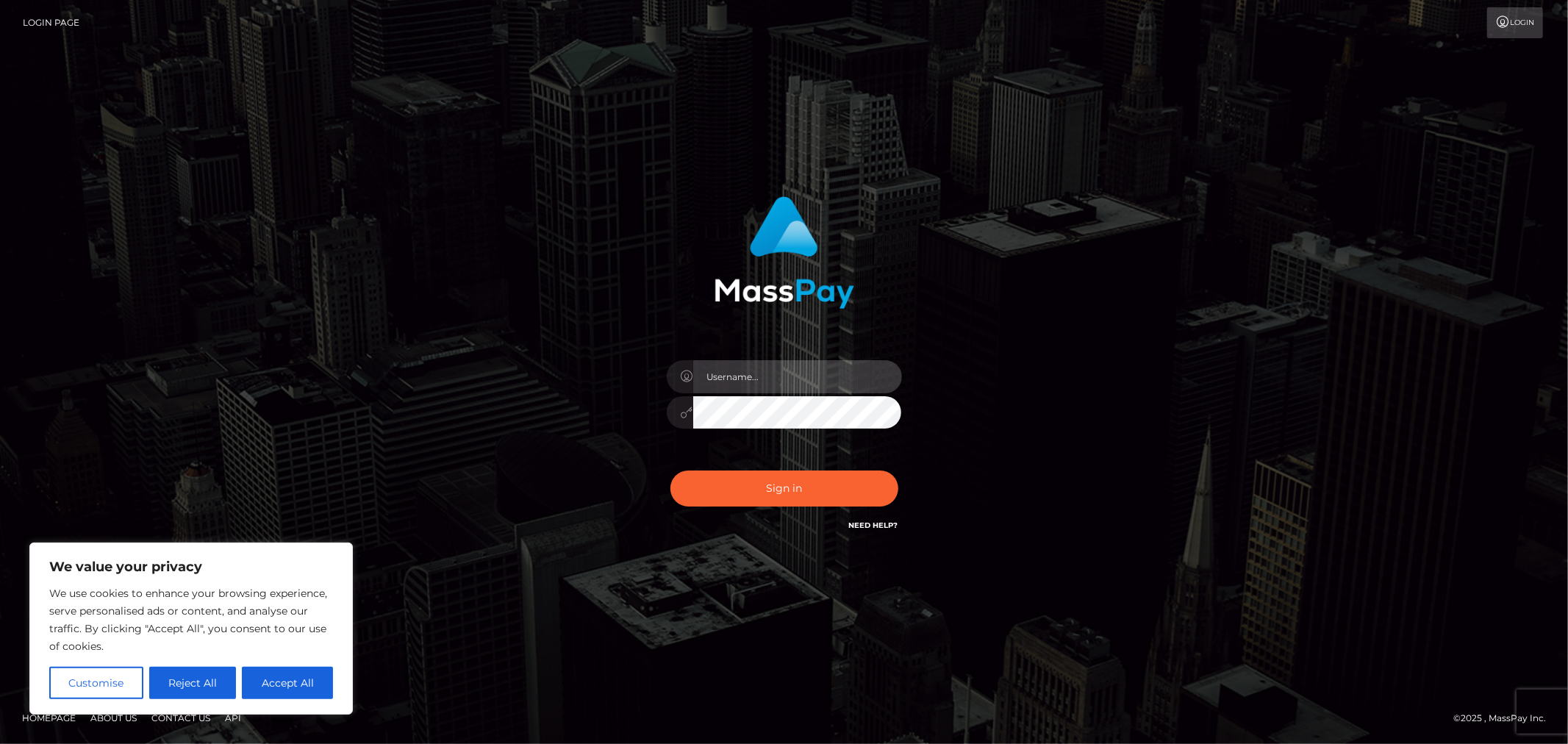
click at [757, 372] on input "text" at bounding box center [797, 377] width 209 height 33
type input "Allyssa"
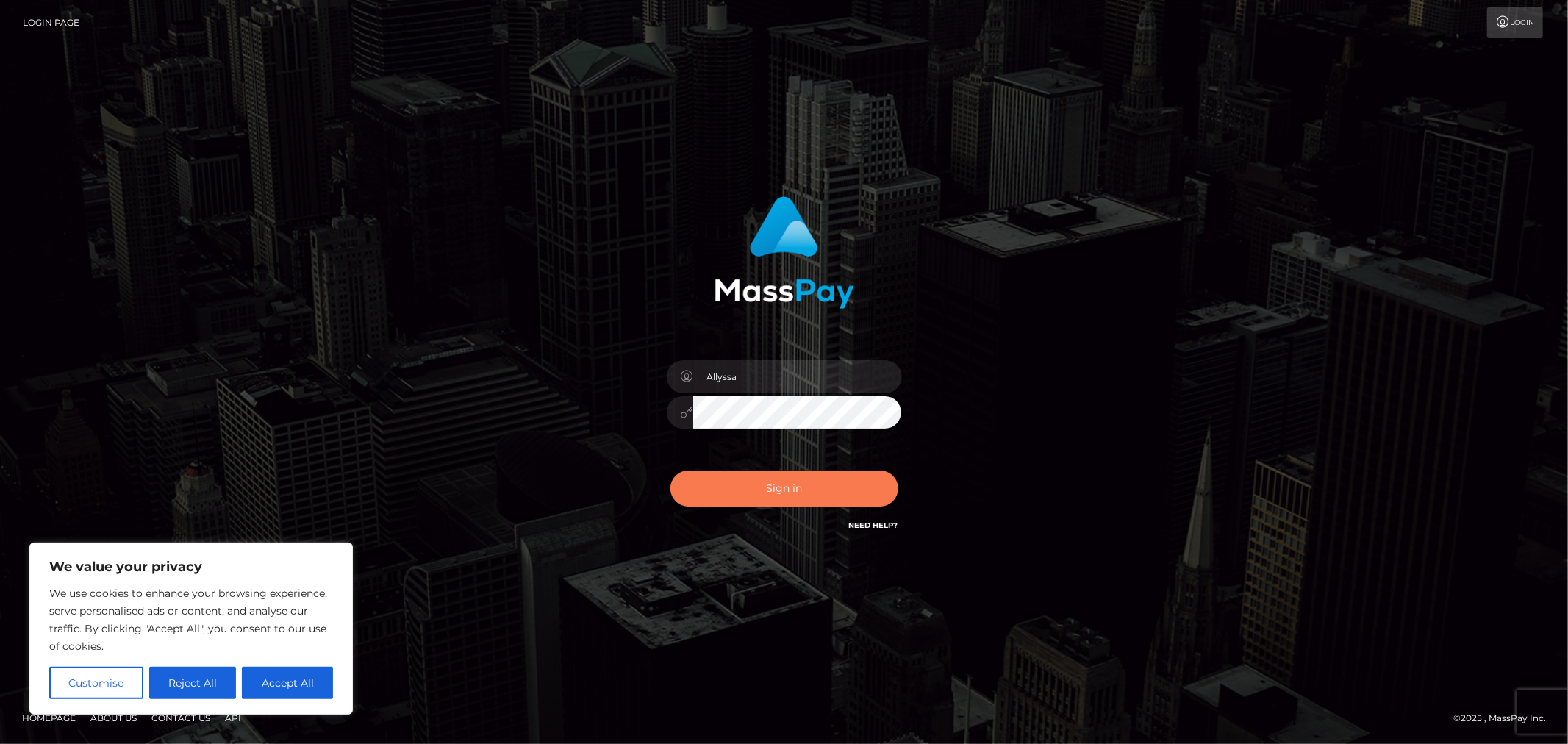
click at [775, 500] on button "Sign in" at bounding box center [785, 488] width 228 height 36
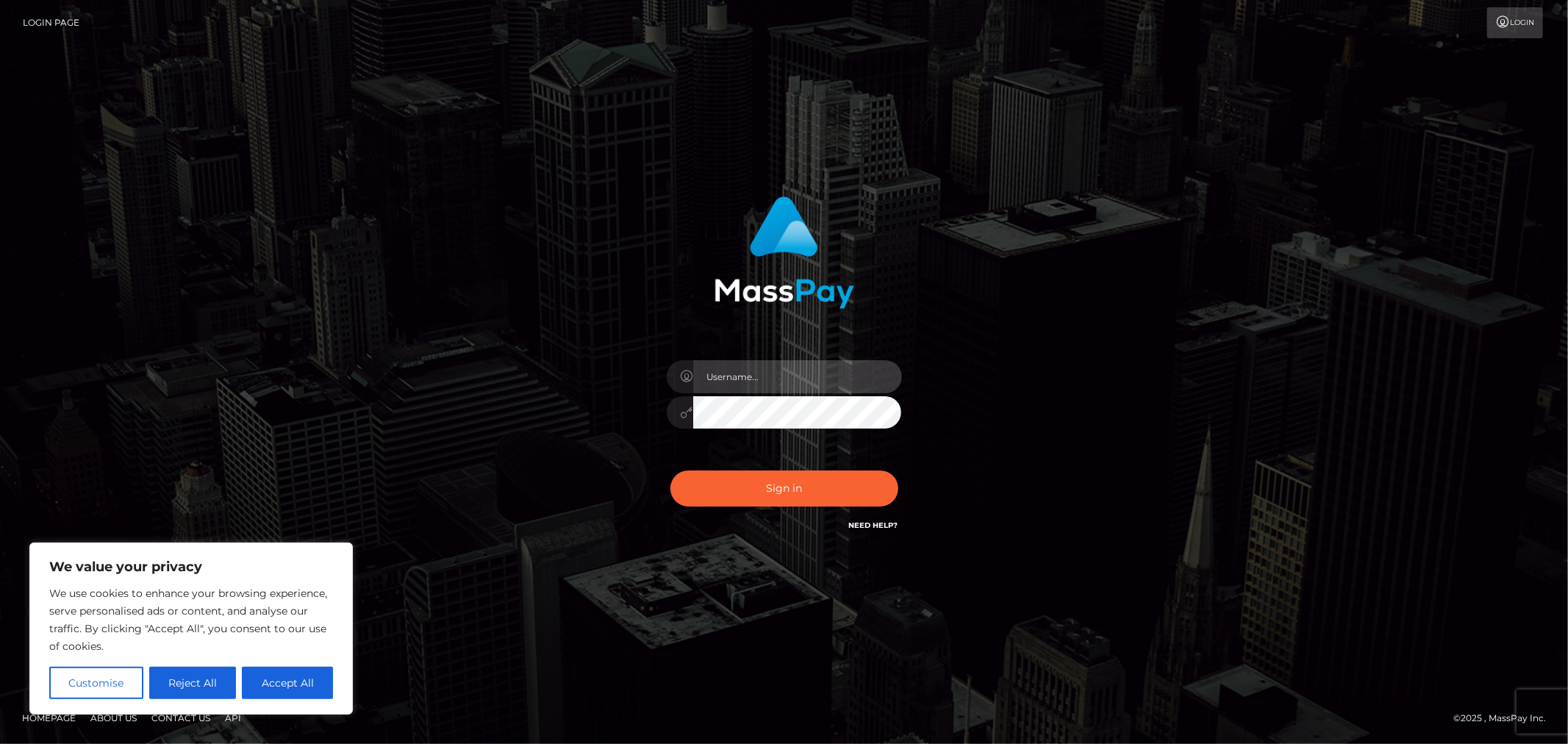
click at [784, 376] on input "text" at bounding box center [797, 377] width 209 height 33
type input "Allyssa"
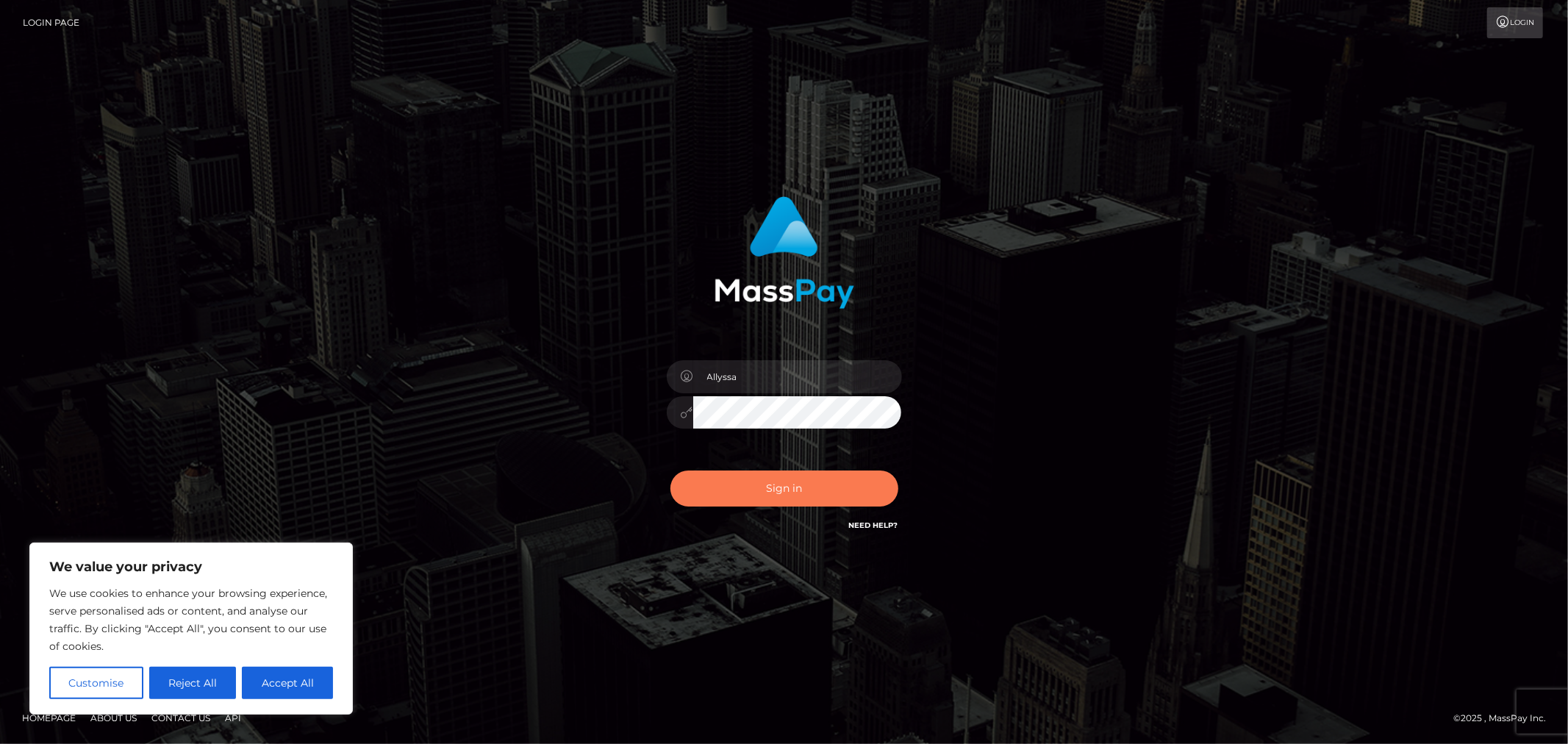
click at [829, 497] on button "Sign in" at bounding box center [785, 488] width 228 height 36
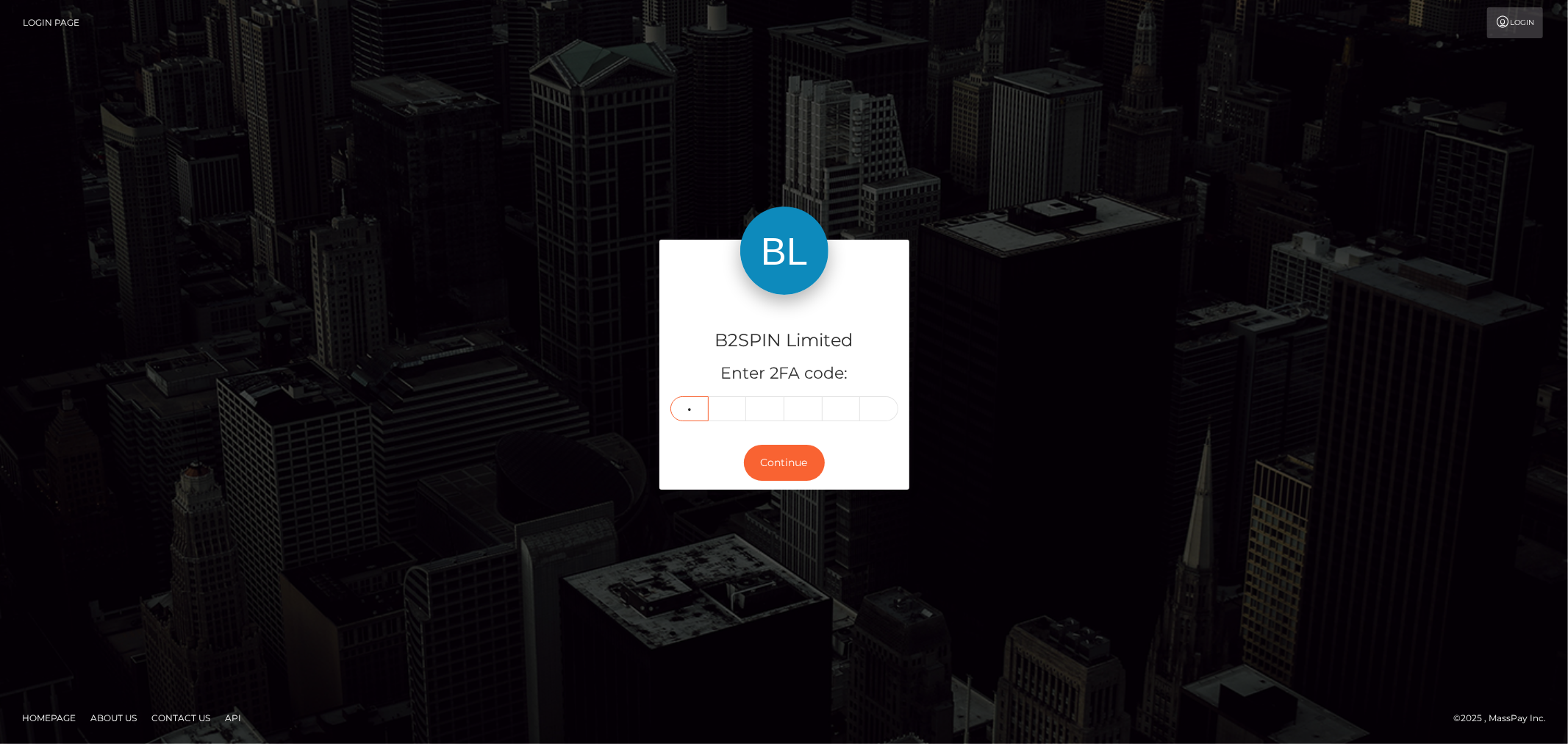
type input "7"
type input "2"
type input "9"
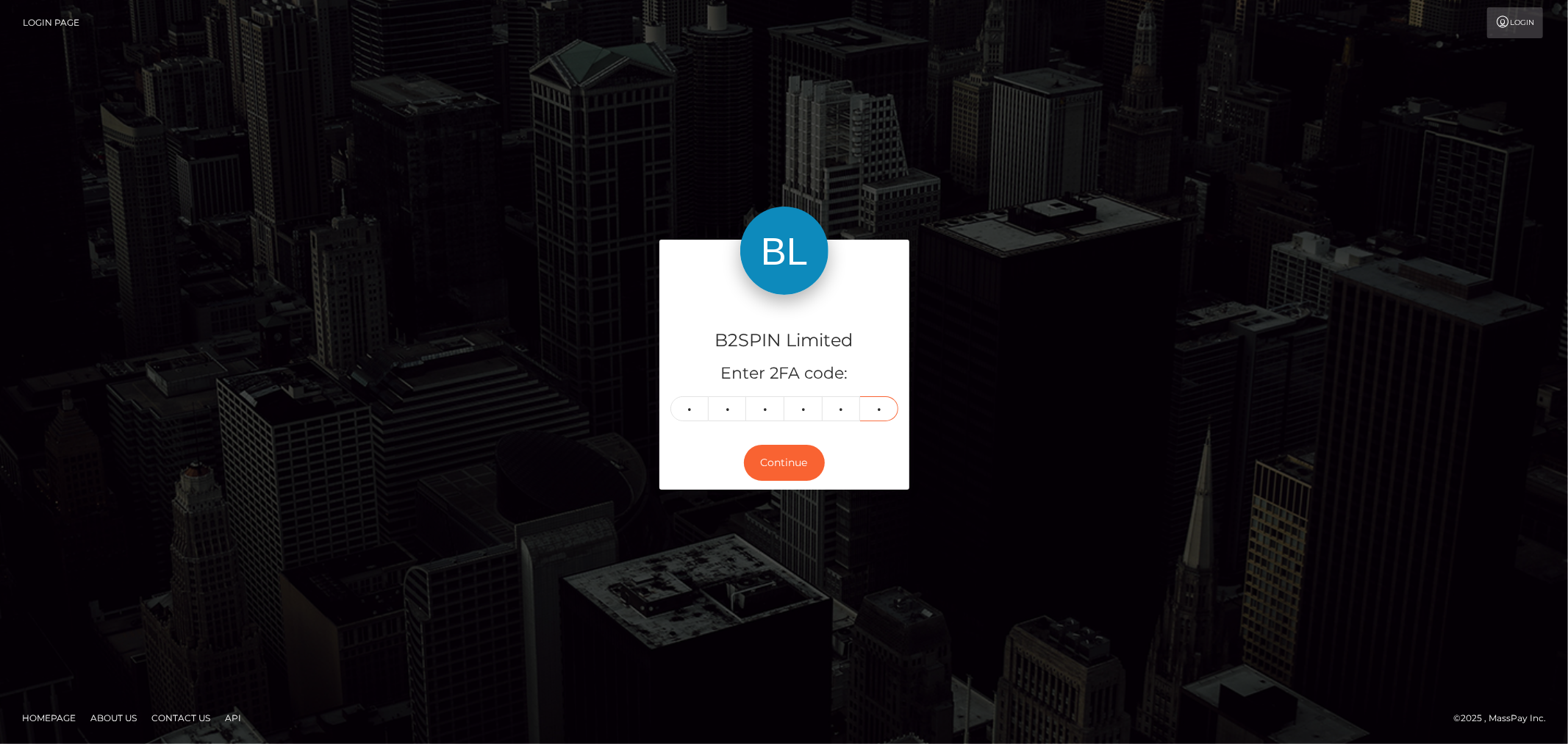
type input "8"
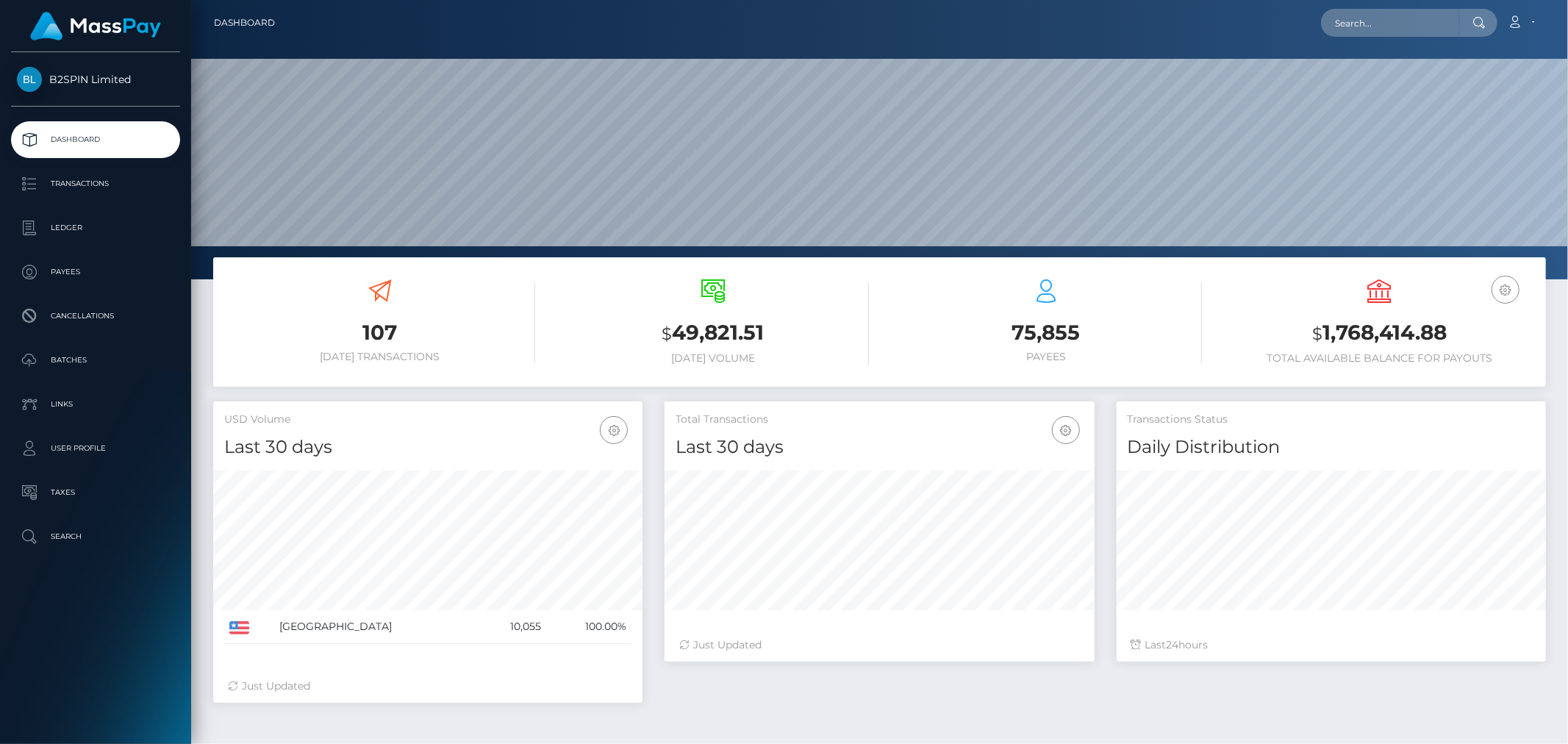
scroll to position [260, 429]
click at [1413, 321] on h3 "$ 1,768,414.88" at bounding box center [1379, 333] width 311 height 30
copy h3 "1,768,414.88"
